Goal: Information Seeking & Learning: Learn about a topic

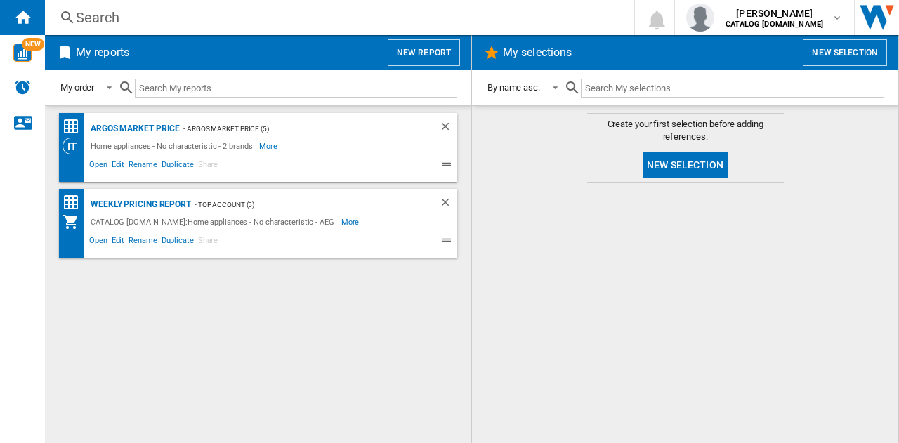
click at [133, 15] on div "Search" at bounding box center [336, 18] width 521 height 20
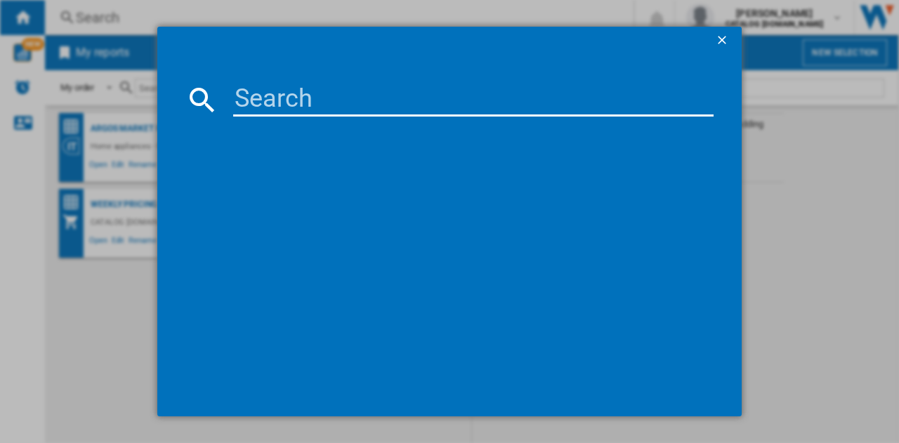
click at [266, 93] on input at bounding box center [473, 100] width 480 height 34
type input "tr718l4b"
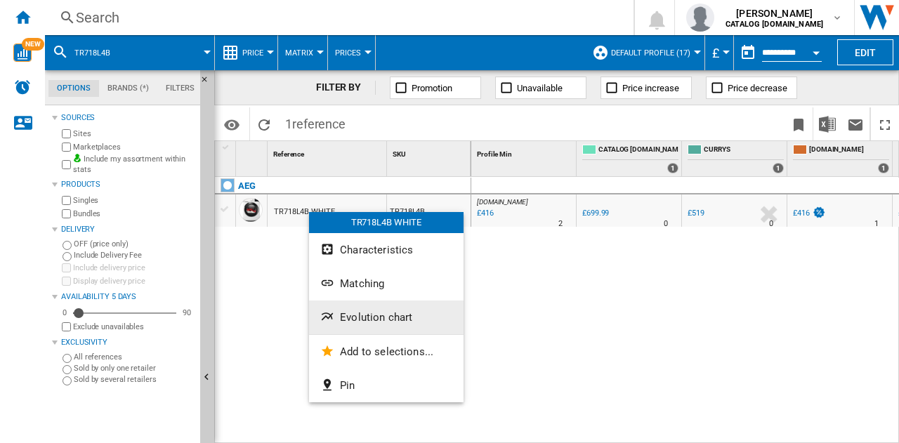
click at [371, 320] on span "Evolution chart" at bounding box center [376, 317] width 72 height 13
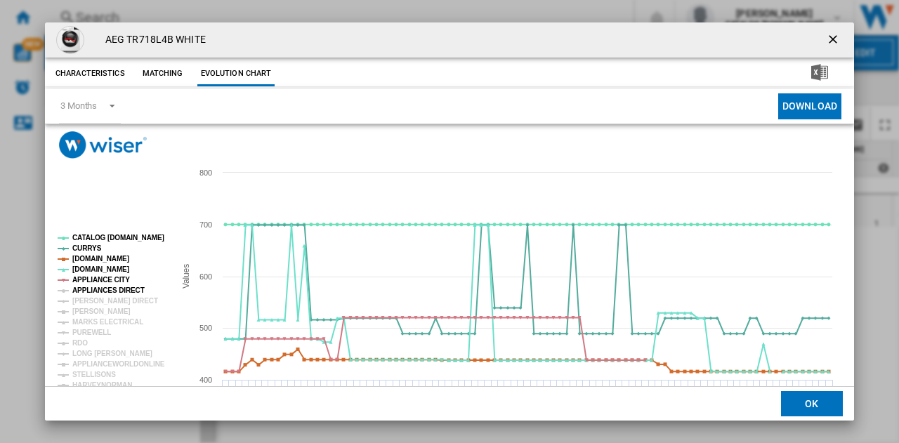
click at [101, 287] on tspan "APPLIANCES DIRECT" at bounding box center [108, 291] width 72 height 8
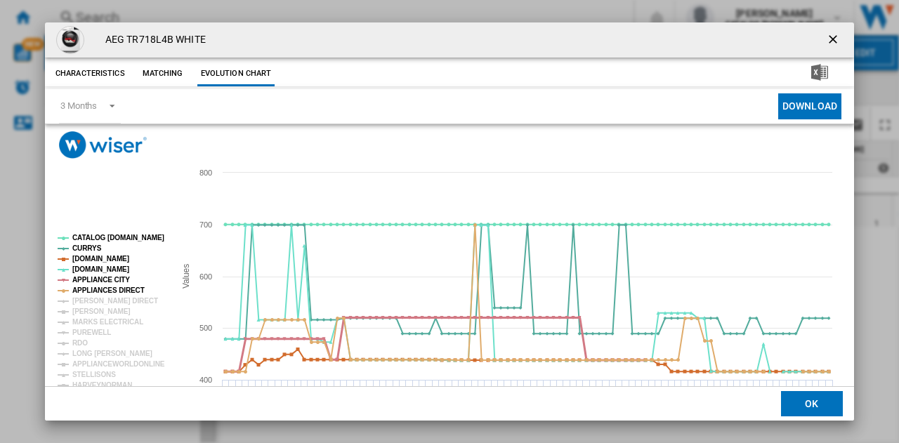
click at [100, 279] on tspan "APPLIANCE CITY" at bounding box center [101, 280] width 58 height 8
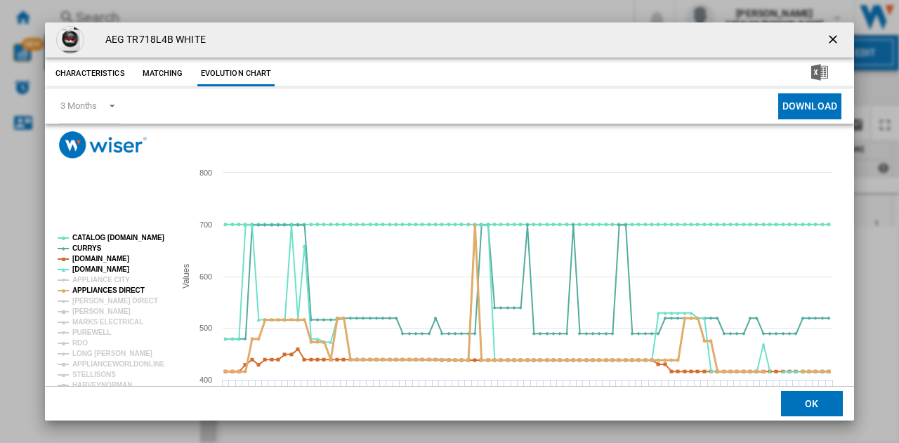
click at [96, 289] on tspan "APPLIANCES DIRECT" at bounding box center [108, 291] width 72 height 8
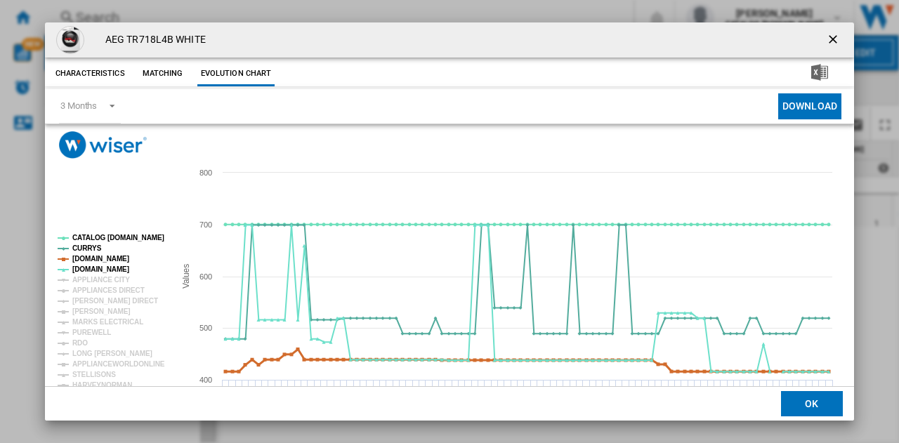
click at [101, 257] on tspan "[DOMAIN_NAME]" at bounding box center [100, 259] width 57 height 8
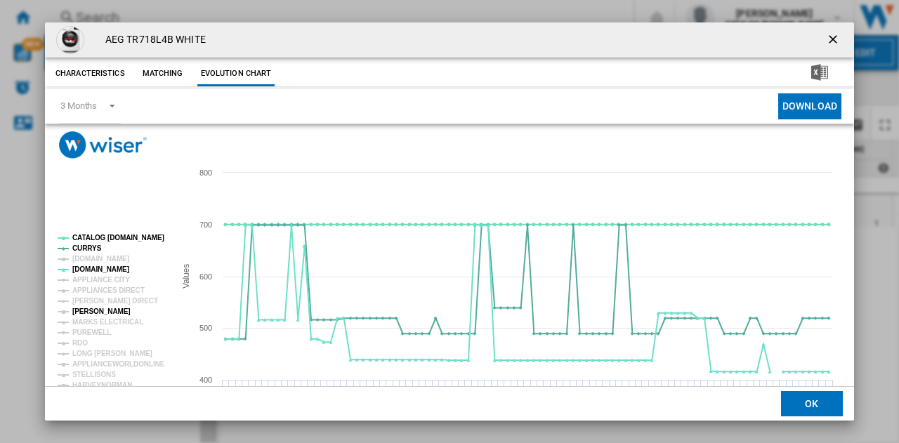
click at [108, 310] on tspan "[PERSON_NAME]" at bounding box center [101, 312] width 58 height 8
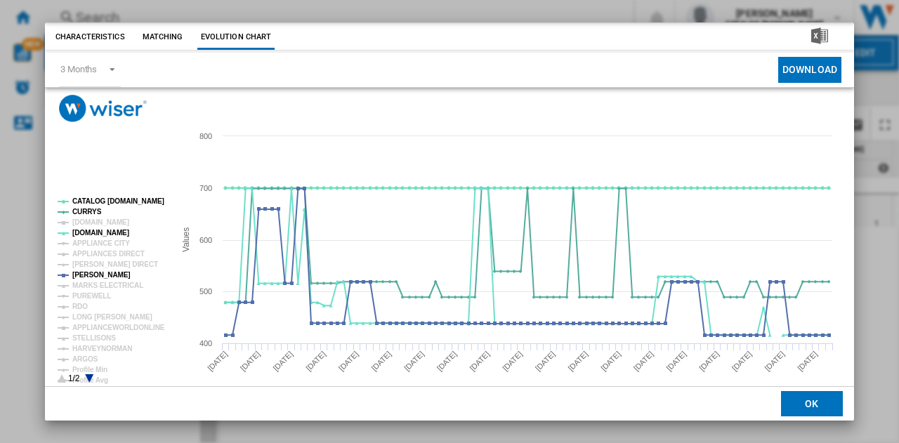
scroll to position [53, 0]
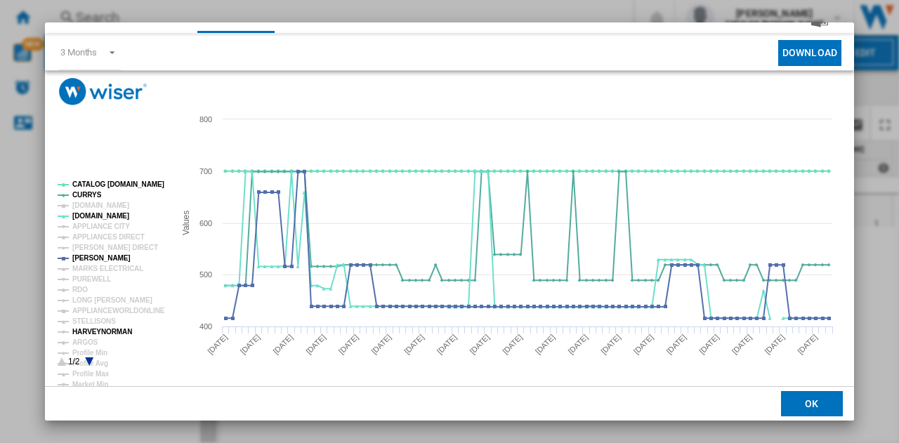
click at [115, 329] on tspan "HARVEYNORMAN" at bounding box center [102, 332] width 60 height 8
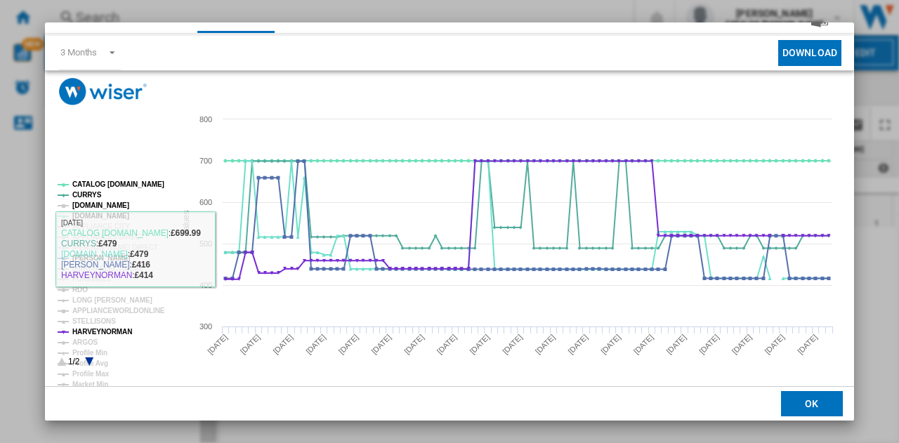
click at [110, 207] on tspan "[DOMAIN_NAME]" at bounding box center [100, 206] width 57 height 8
